Goal: Task Accomplishment & Management: Use online tool/utility

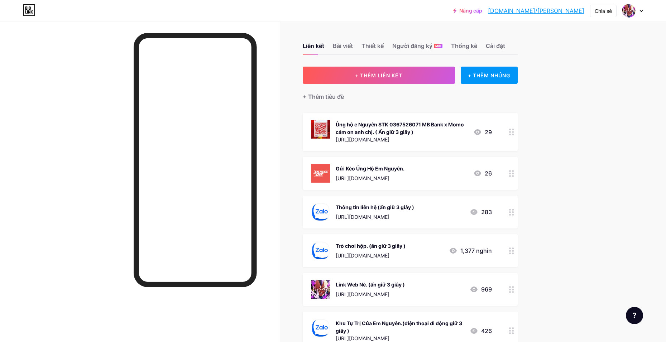
click at [514, 260] on div at bounding box center [512, 250] width 12 height 33
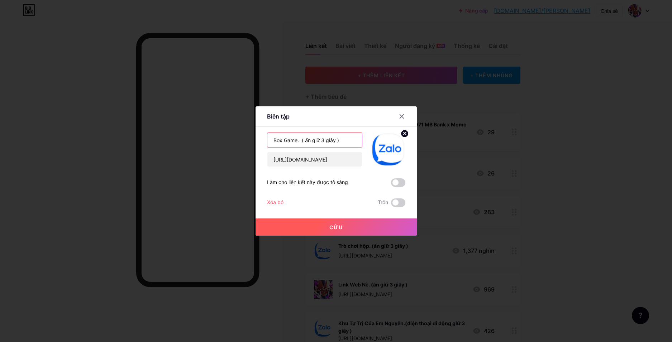
click at [350, 145] on input "Box Game. ( ấn giữ 3 giây )" at bounding box center [314, 140] width 95 height 14
click at [346, 157] on input "https://zalo.me/g/sjfasd953" at bounding box center [314, 159] width 95 height 14
paste input "oelxma491"
type input "[URL][DOMAIN_NAME]"
click at [321, 225] on button "Cứu" at bounding box center [335, 227] width 161 height 17
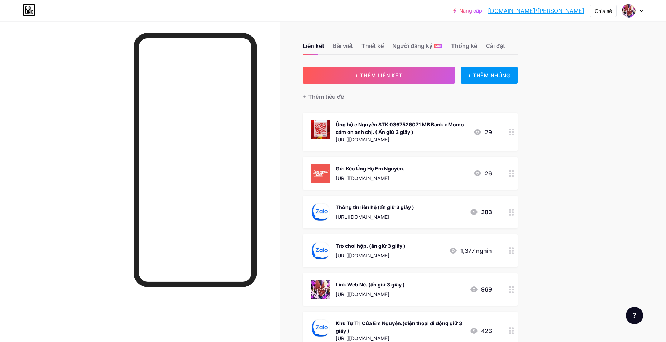
click at [514, 289] on icon at bounding box center [511, 289] width 5 height 7
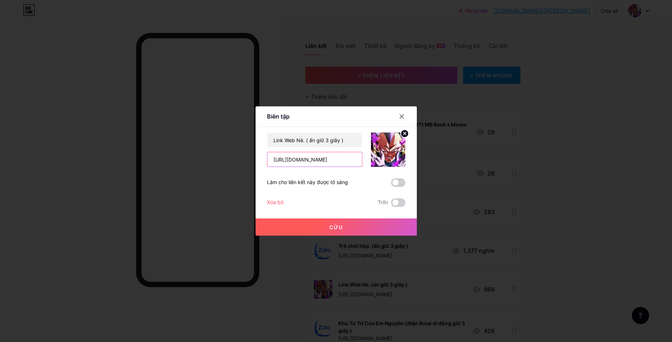
click at [334, 164] on input "https://nroblue.vn/" at bounding box center [314, 159] width 95 height 14
paste input "zalo.me/g/oelxma491"
type input "[URL][DOMAIN_NAME]"
click at [318, 227] on button "Cứu" at bounding box center [335, 227] width 161 height 17
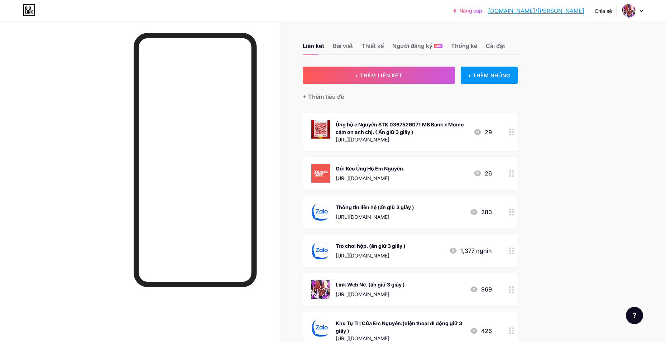
click at [517, 294] on div at bounding box center [512, 289] width 12 height 33
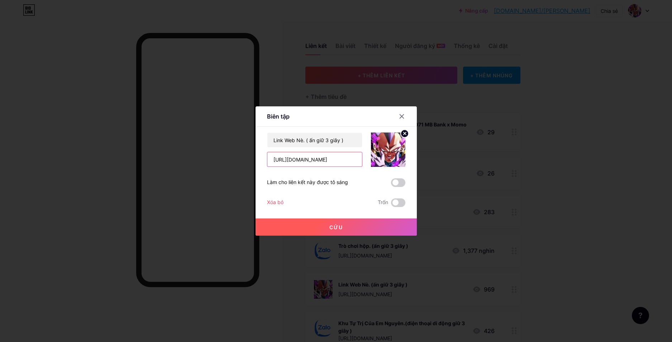
click at [345, 161] on input "[URL][DOMAIN_NAME]" at bounding box center [314, 159] width 95 height 14
paste input "hoikyngocrong.com/Trang-Chu"
type input "[URL][DOMAIN_NAME][PERSON_NAME]"
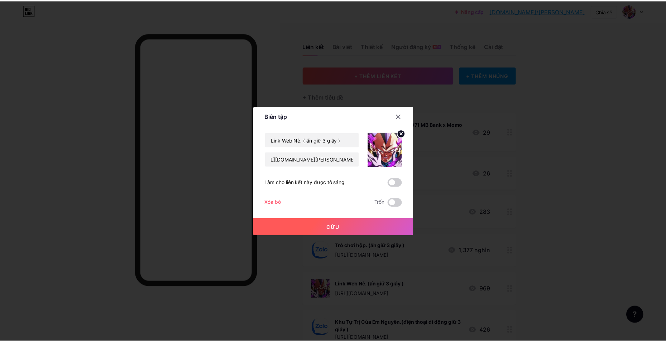
scroll to position [0, 0]
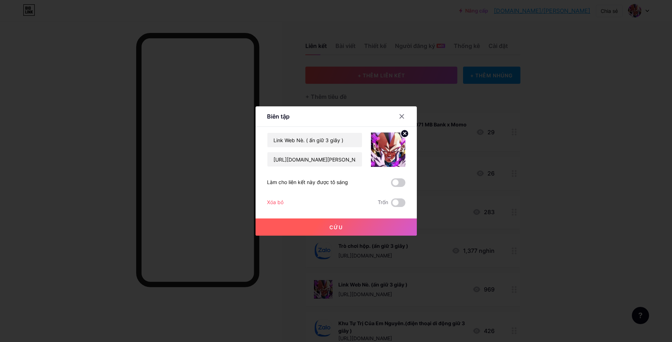
click at [329, 225] on font "Cứu" at bounding box center [336, 227] width 14 height 6
